Goal: Task Accomplishment & Management: Manage account settings

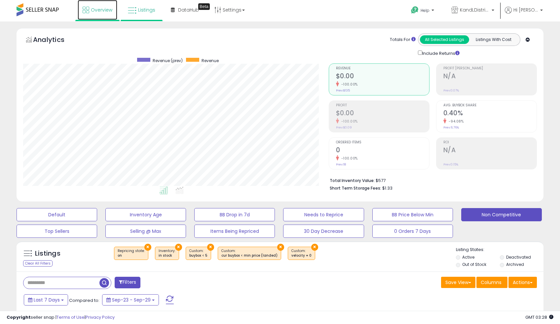
click at [85, 9] on icon at bounding box center [86, 10] width 7 height 7
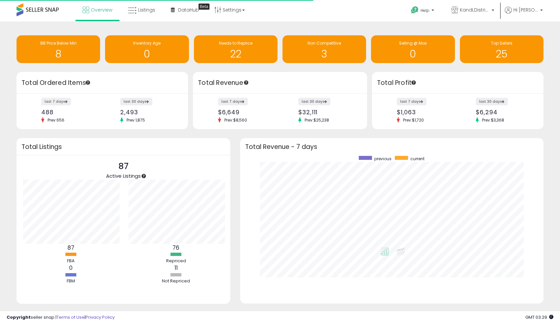
scroll to position [125, 290]
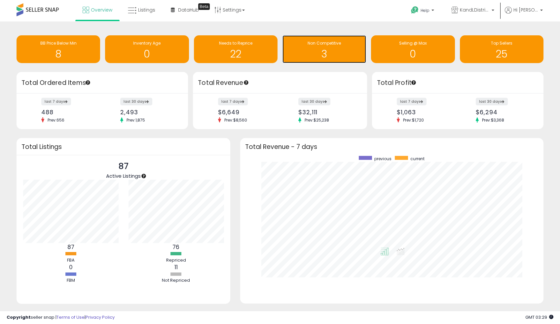
click at [319, 61] on div "Non Competitive 3" at bounding box center [324, 49] width 84 height 28
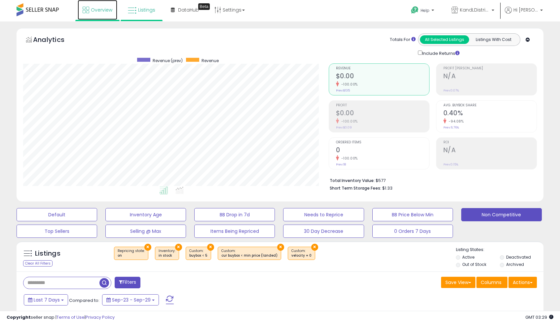
click at [98, 10] on span "Overview" at bounding box center [101, 10] width 21 height 7
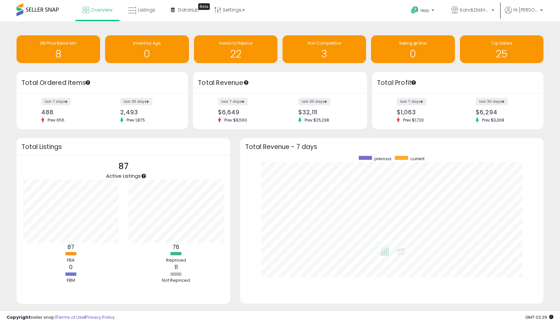
scroll to position [13, 0]
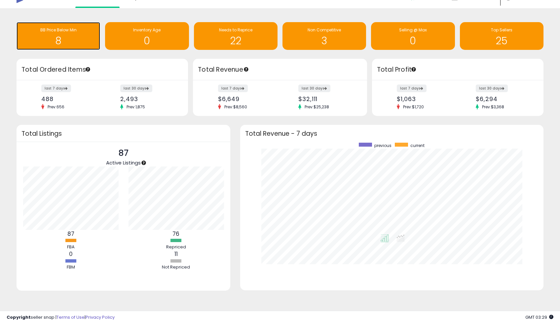
click at [69, 31] on span "BB Price Below Min" at bounding box center [58, 30] width 36 height 6
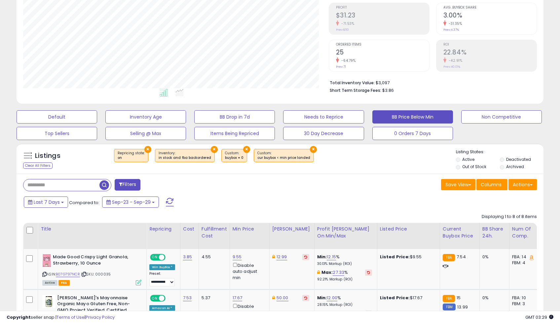
scroll to position [135, 305]
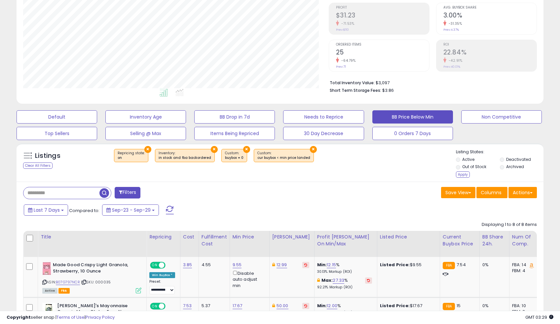
click at [502, 163] on ul "Active Deactivated Out of Stock Archived" at bounding box center [499, 163] width 87 height 15
click at [465, 173] on div "Apply" at bounding box center [463, 174] width 14 height 6
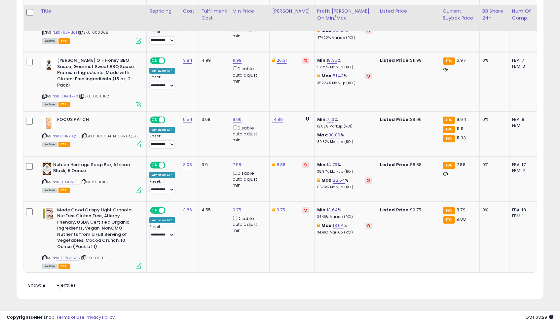
scroll to position [490, 0]
click at [237, 116] on link "9.96" at bounding box center [236, 119] width 9 height 7
click at [230, 93] on input "****" at bounding box center [219, 96] width 59 height 11
type input "****"
click at [259, 94] on icon "submit" at bounding box center [257, 96] width 4 height 4
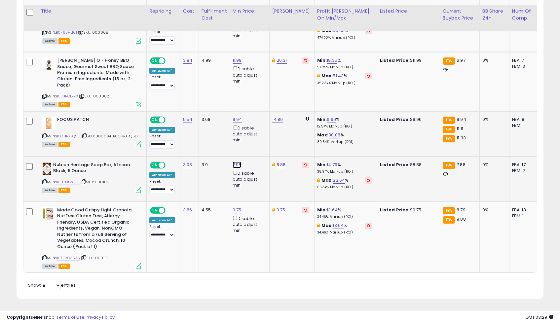
click at [237, 161] on link "7.98" at bounding box center [236, 164] width 9 height 7
click at [216, 137] on input "****" at bounding box center [219, 142] width 59 height 11
type input "****"
click at [262, 140] on button "submit" at bounding box center [256, 142] width 11 height 10
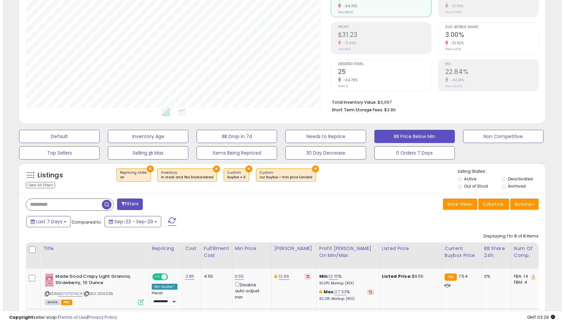
scroll to position [70, 0]
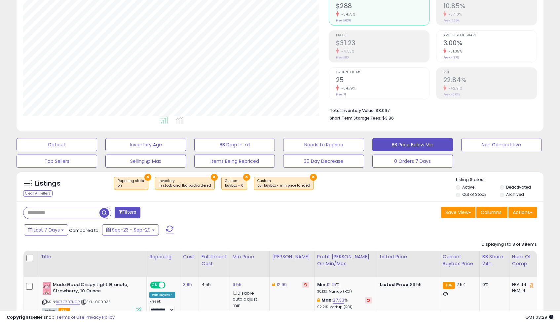
click at [171, 228] on span at bounding box center [170, 229] width 8 height 9
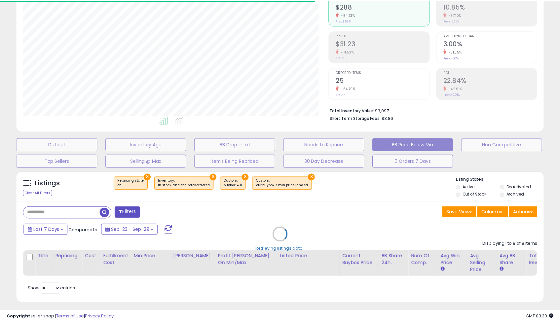
scroll to position [329975, 329805]
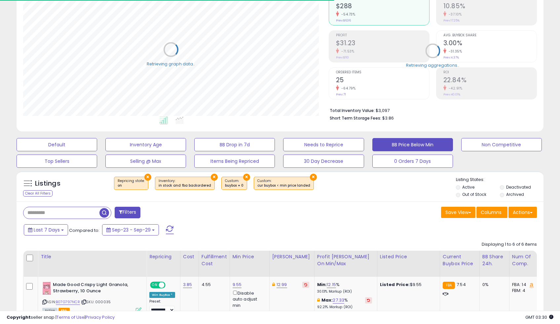
click at [219, 224] on div "Last 7 Days Compared to: Sep-23 - Sep-29" at bounding box center [214, 230] width 385 height 15
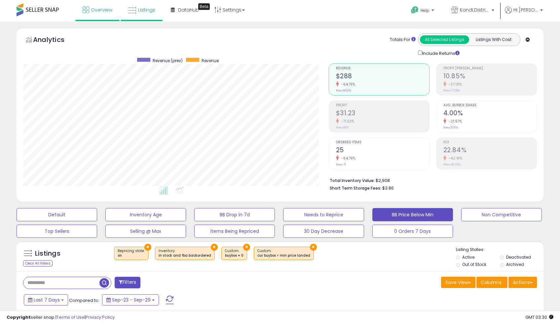
scroll to position [135, 305]
click at [106, 19] on link "Overview" at bounding box center [98, 10] width 40 height 20
